Goal: Information Seeking & Learning: Learn about a topic

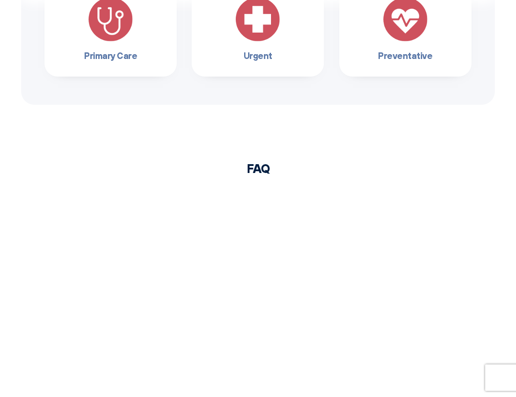
scroll to position [616, 0]
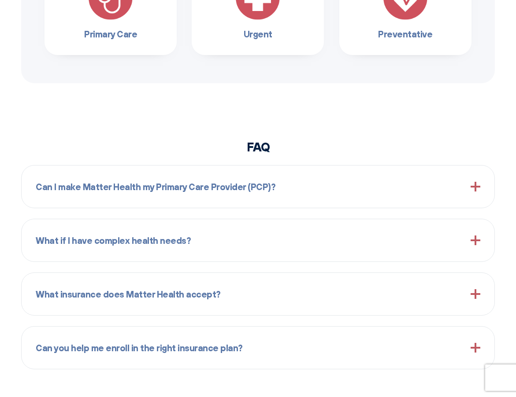
click at [347, 189] on div "Can I make Matter Health my Primary Care Provider (PCP)?" at bounding box center [258, 187] width 444 height 28
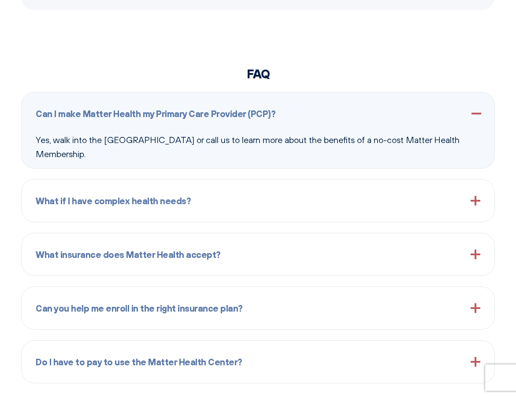
scroll to position [704, 0]
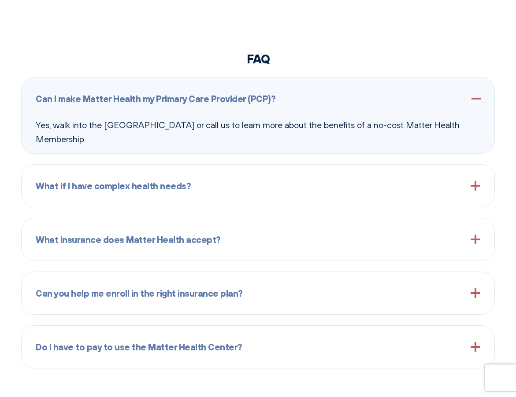
click at [321, 246] on div "What insurance does Matter Health accept?" at bounding box center [258, 239] width 444 height 28
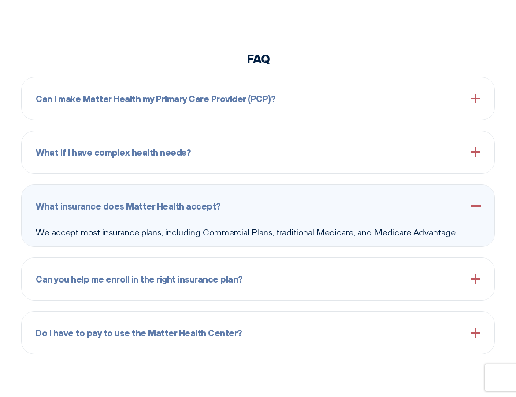
click at [321, 267] on div "Can you help me enroll in the right insurance plan?" at bounding box center [258, 279] width 444 height 28
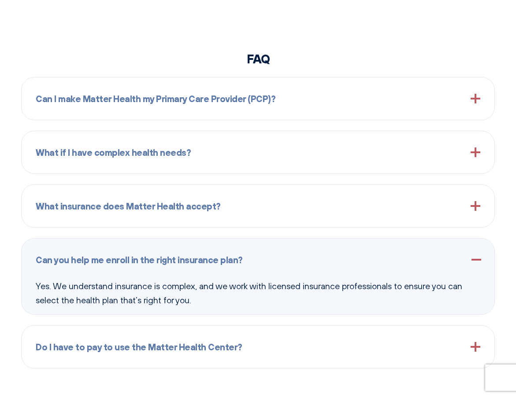
click at [287, 349] on div "Do I have to pay to use the Matter Health Center?" at bounding box center [258, 347] width 444 height 28
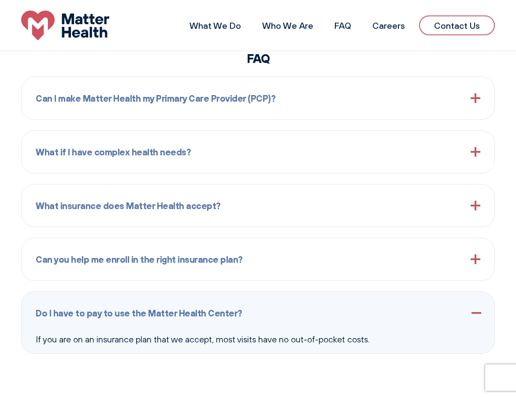
scroll to position [692, 0]
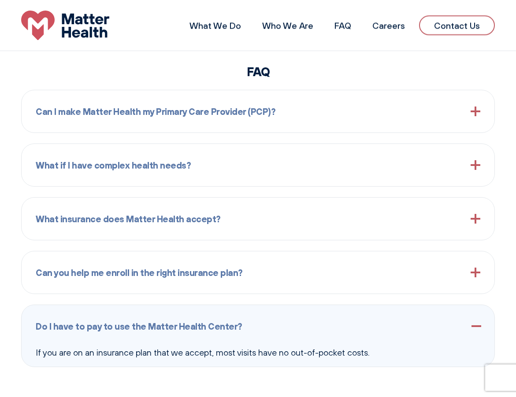
click at [283, 278] on div "Can you help me enroll in the right insurance plan?" at bounding box center [258, 272] width 444 height 28
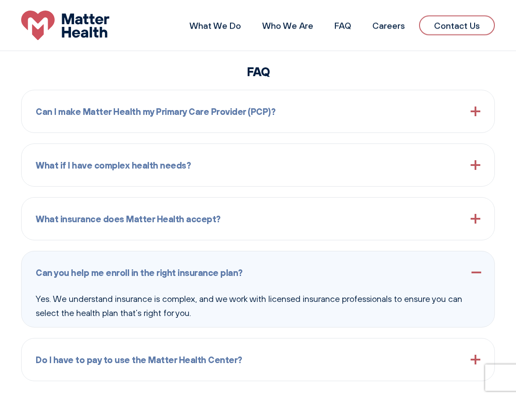
click at [276, 221] on div "What insurance does Matter Health accept?" at bounding box center [258, 219] width 444 height 28
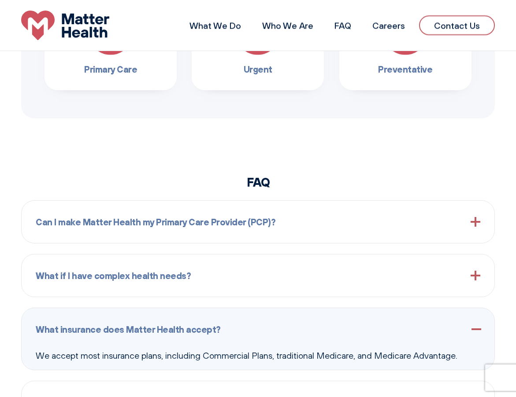
scroll to position [560, 0]
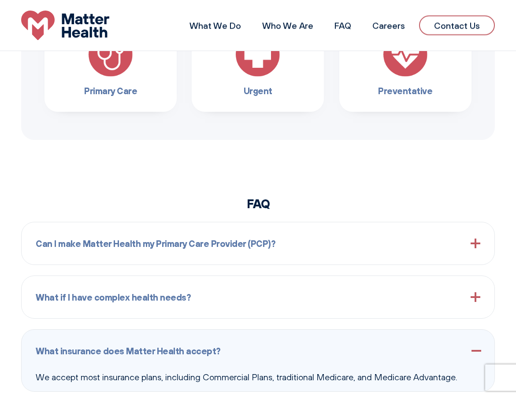
click at [236, 302] on div "What if I have complex health needs?" at bounding box center [258, 297] width 444 height 28
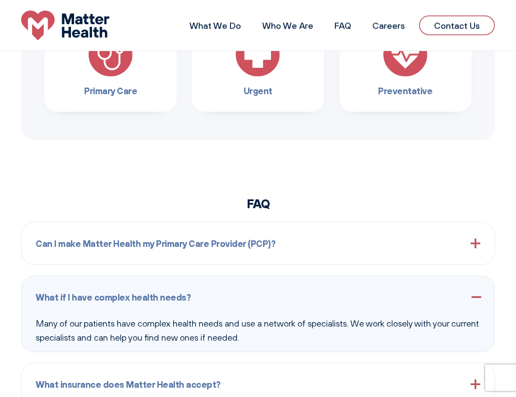
click at [211, 252] on div "Can I make Matter Health my Primary Care Provider (PCP)?" at bounding box center [258, 243] width 444 height 28
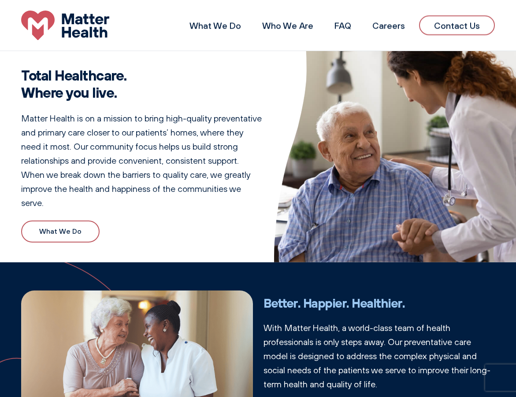
scroll to position [0, 0]
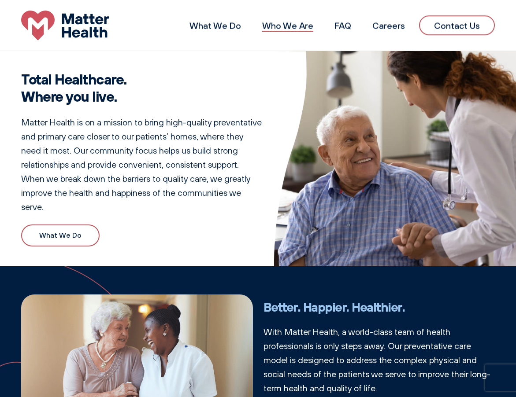
click at [283, 26] on link "Who We Are" at bounding box center [287, 25] width 51 height 11
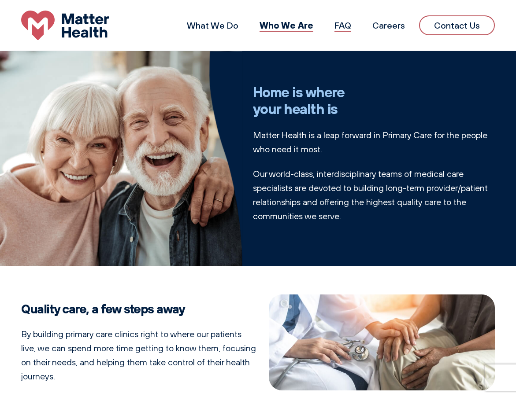
click at [340, 29] on link "FAQ" at bounding box center [342, 25] width 17 height 11
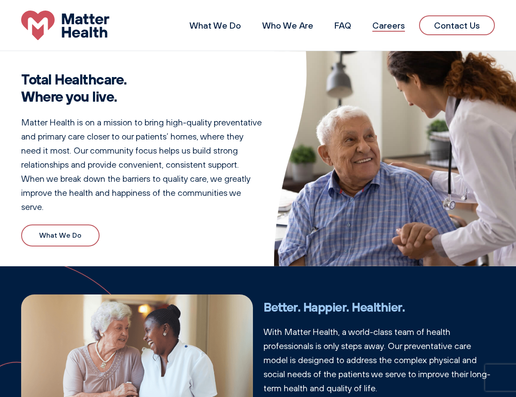
click at [387, 26] on link "Careers" at bounding box center [388, 25] width 33 height 11
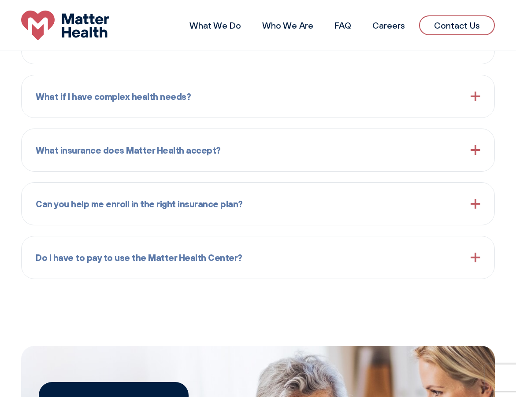
scroll to position [716, 0]
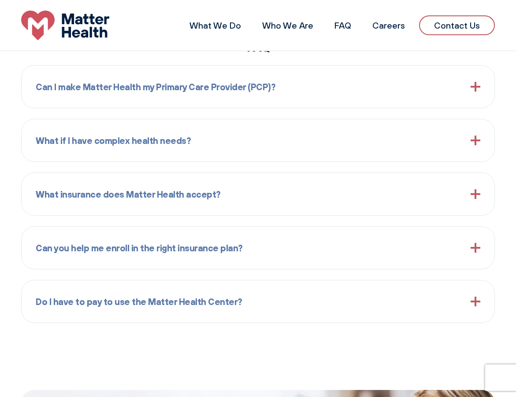
click at [255, 86] on span "Can I make Matter Health my Primary Care Provider (PCP)?" at bounding box center [156, 87] width 240 height 14
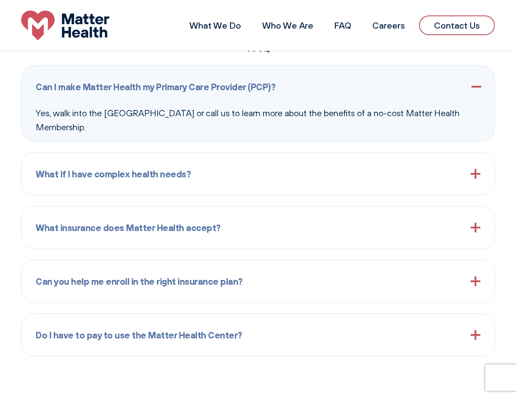
click at [218, 181] on div "What if I have complex health needs?" at bounding box center [258, 174] width 444 height 28
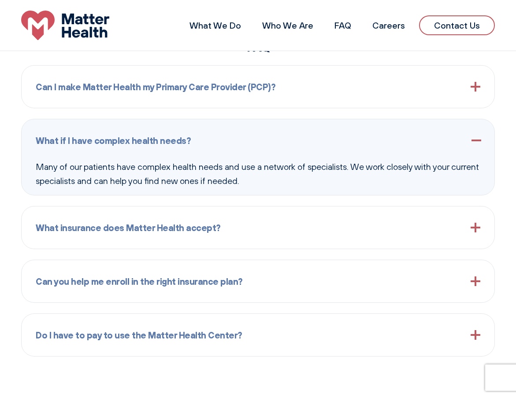
click at [227, 243] on div "What insurance does Matter Health accept? We accept most insurance plans, inclu…" at bounding box center [257, 227] width 473 height 43
click at [226, 236] on div "What insurance does Matter Health accept?" at bounding box center [258, 228] width 444 height 28
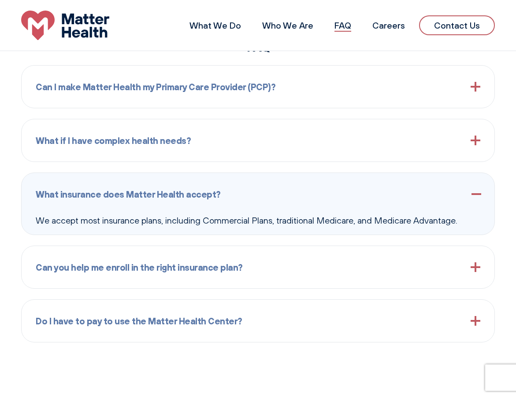
click at [349, 20] on link "FAQ" at bounding box center [342, 25] width 17 height 11
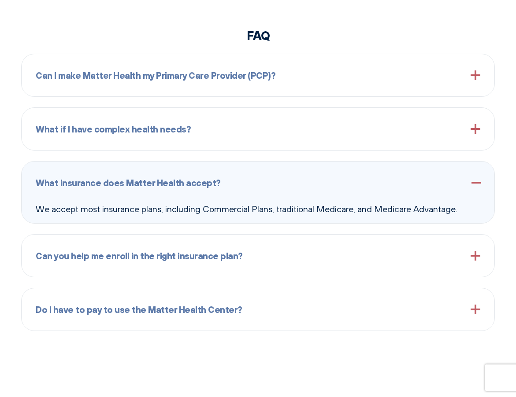
click at [158, 254] on span "Can you help me enroll in the right insurance plan?" at bounding box center [139, 256] width 207 height 14
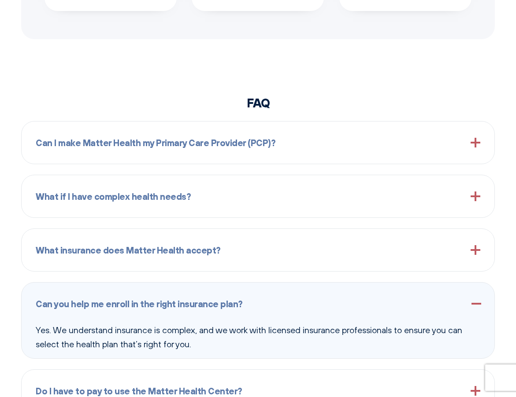
scroll to position [704, 0]
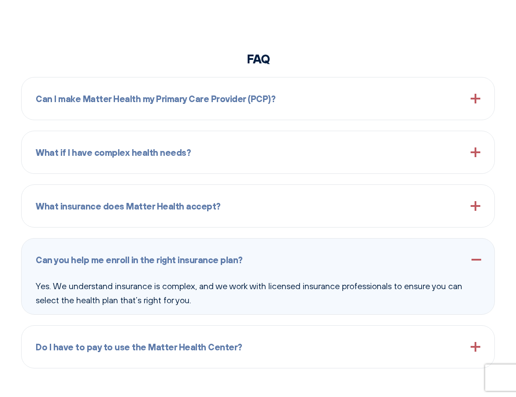
click at [476, 259] on span at bounding box center [475, 260] width 10 height 10
